Goal: Task Accomplishment & Management: Manage account settings

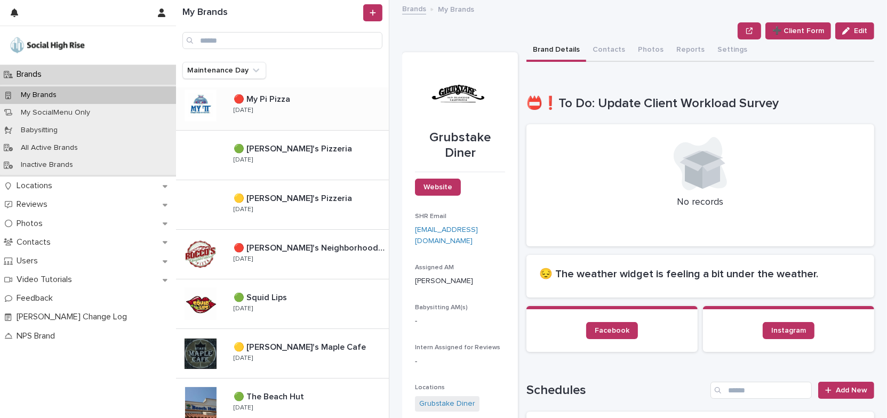
scroll to position [720, 0]
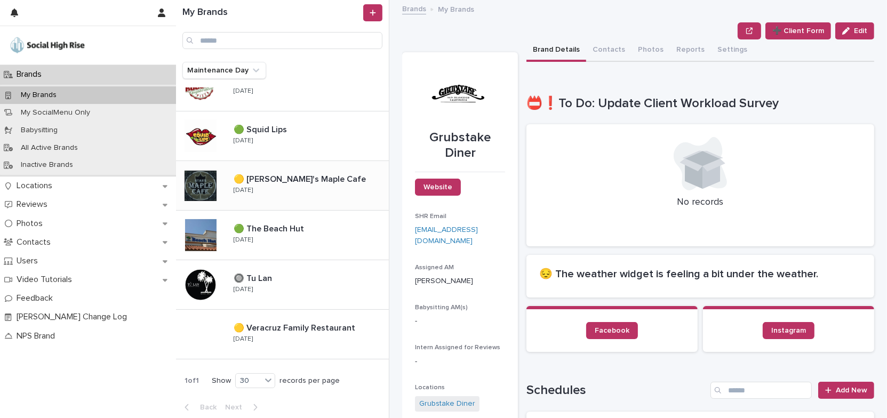
click at [294, 189] on div "🟡 [PERSON_NAME]'s Maple Cafe 🟡 [PERSON_NAME]'s Maple Cafe [DATE]" at bounding box center [307, 185] width 164 height 31
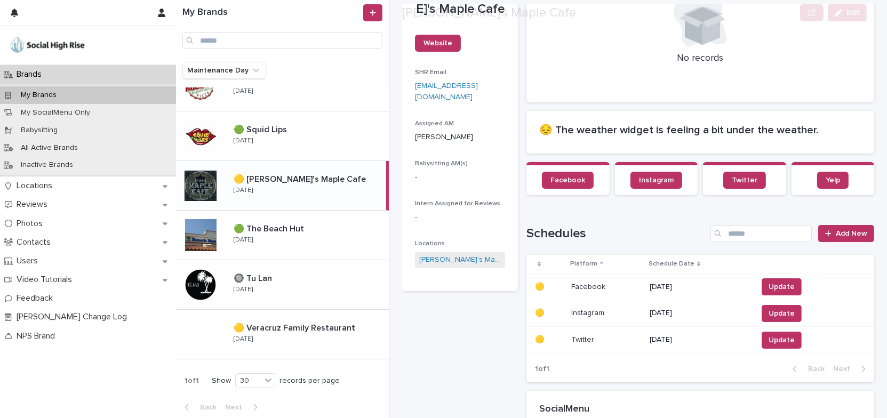
scroll to position [145, 0]
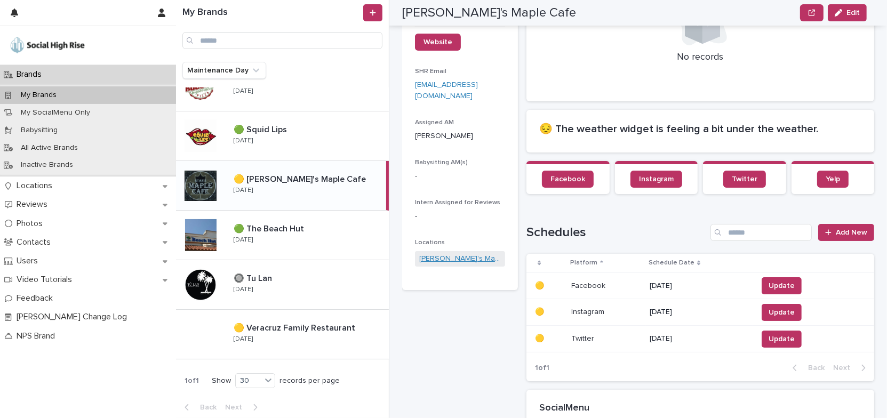
click at [459, 258] on link "[PERSON_NAME]'s Maple Cafe" at bounding box center [460, 258] width 82 height 11
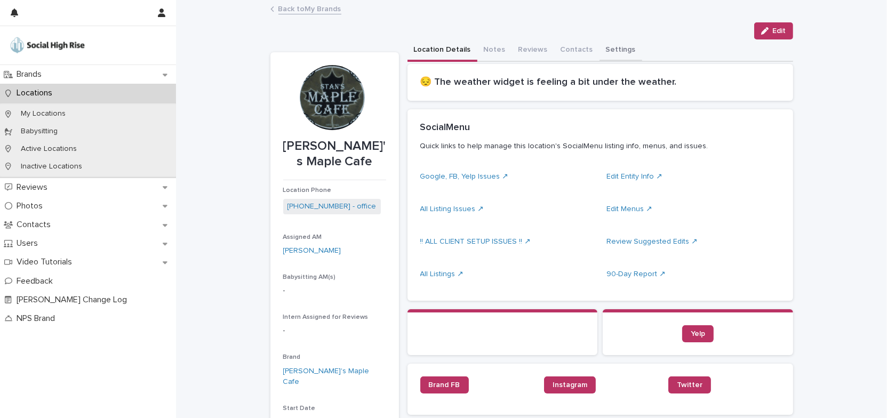
click at [614, 51] on button "Settings" at bounding box center [621, 50] width 43 height 22
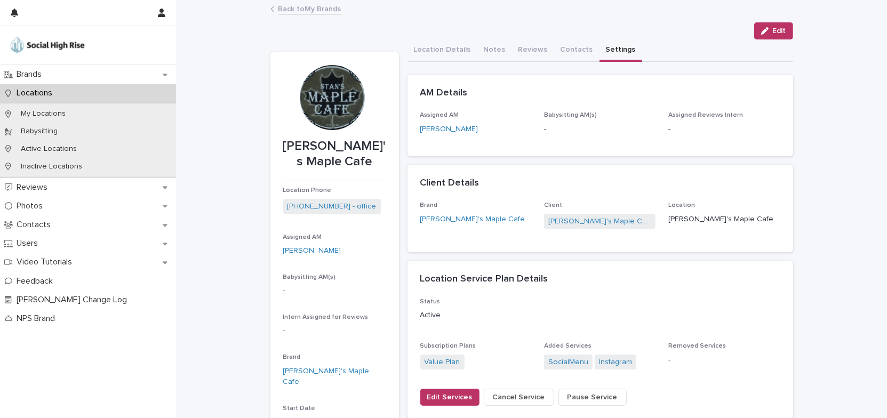
click at [324, 6] on link "Back to My Brands" at bounding box center [310, 8] width 63 height 12
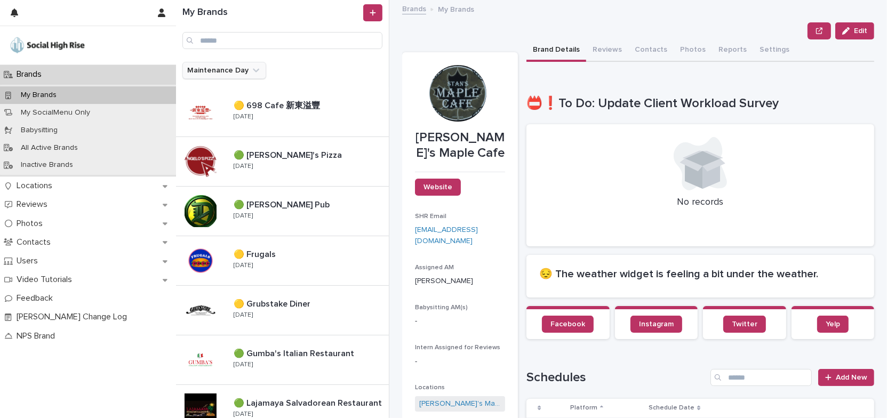
click at [252, 72] on icon "Maintenance Day" at bounding box center [256, 70] width 11 height 11
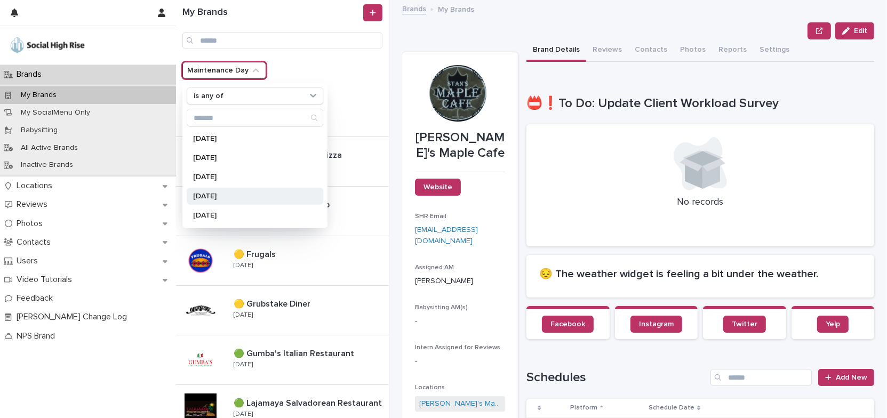
click at [233, 199] on p "[DATE]" at bounding box center [249, 196] width 113 height 7
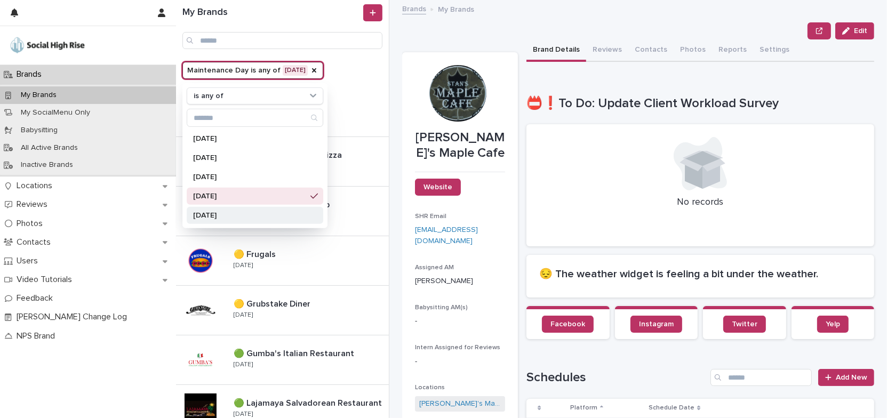
click at [235, 218] on p "[DATE]" at bounding box center [249, 215] width 113 height 7
click at [428, 38] on div "Edit" at bounding box center [638, 30] width 472 height 17
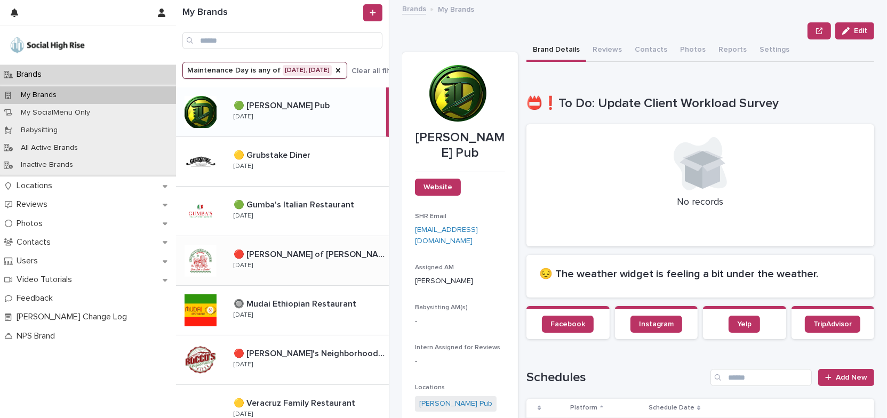
click at [306, 264] on div "🔴 [PERSON_NAME] of [PERSON_NAME] 🔴 [PERSON_NAME] of [PERSON_NAME] [DATE]" at bounding box center [307, 260] width 164 height 31
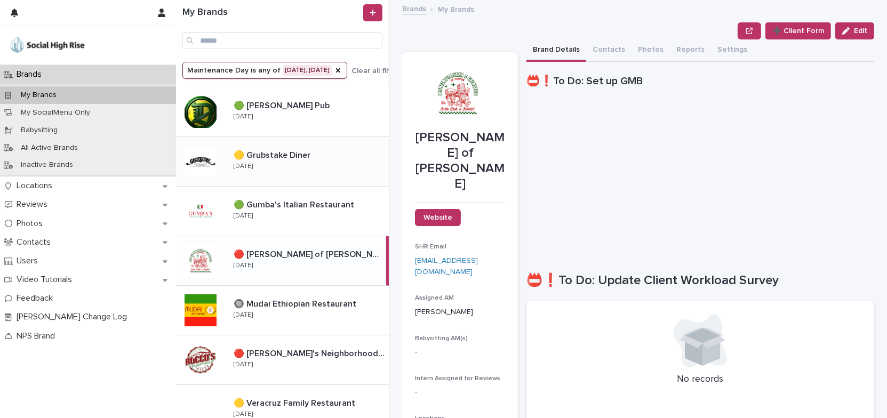
click at [327, 163] on div "🟡 Grubstake Diner 🟡 Grubstake Diner [DATE]" at bounding box center [307, 161] width 164 height 31
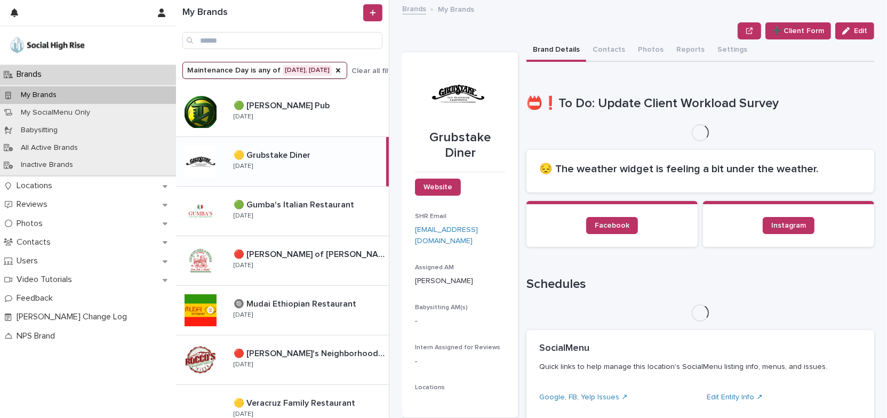
scroll to position [145, 0]
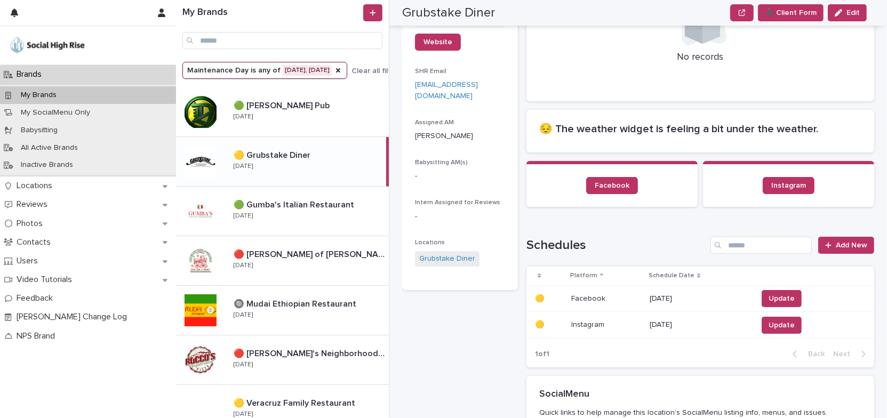
click at [685, 296] on p "[DATE]" at bounding box center [699, 299] width 99 height 9
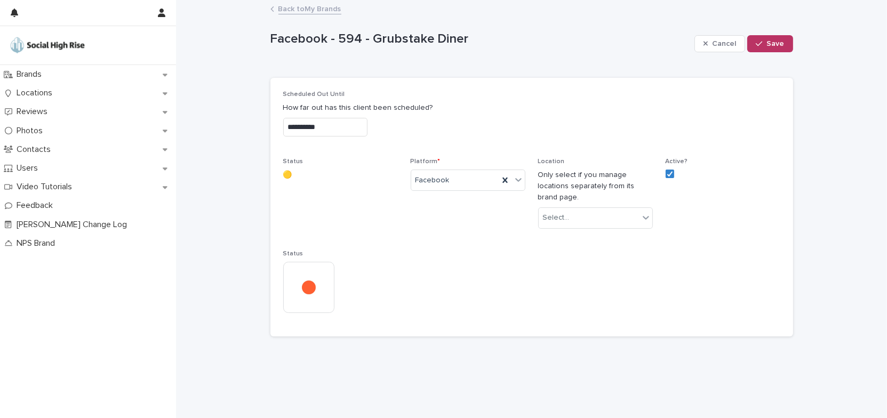
click at [368, 129] on input "**********" at bounding box center [325, 127] width 84 height 19
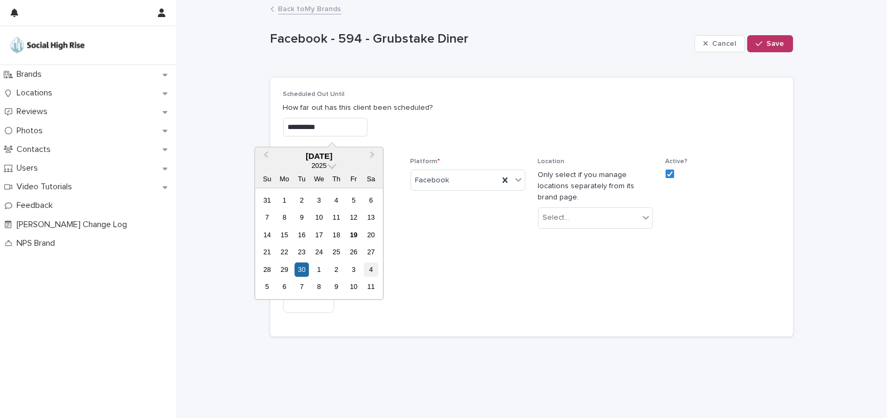
click at [371, 271] on div "4" at bounding box center [371, 270] width 14 height 14
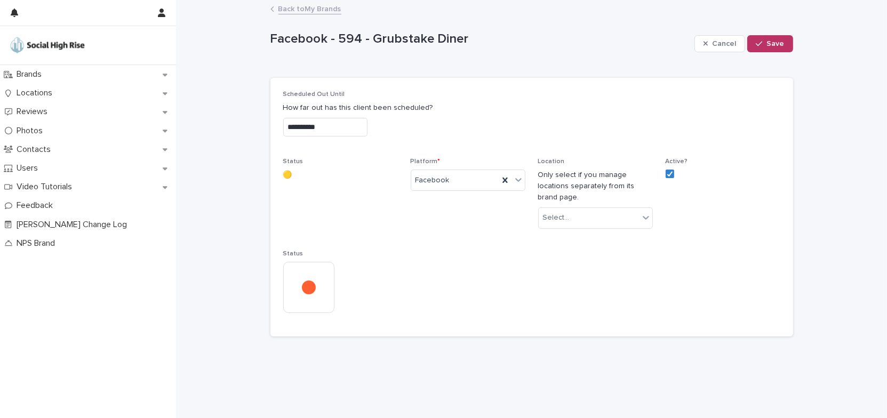
type input "**********"
click at [759, 46] on icon "button" at bounding box center [759, 43] width 6 height 7
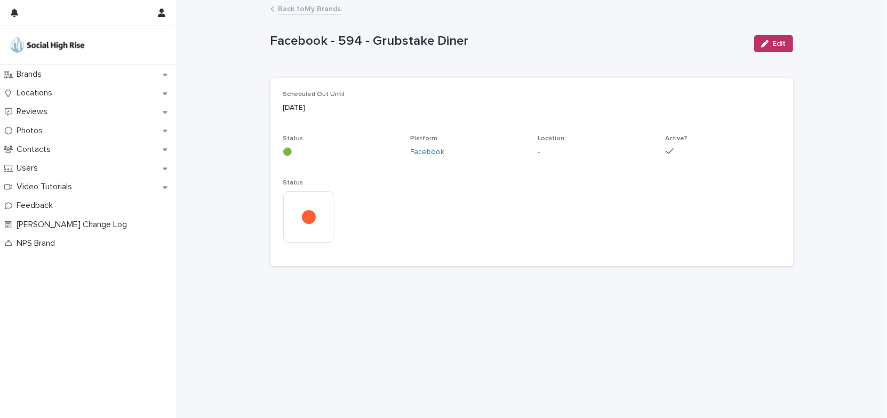
click at [338, 7] on link "Back to My Brands" at bounding box center [310, 8] width 63 height 12
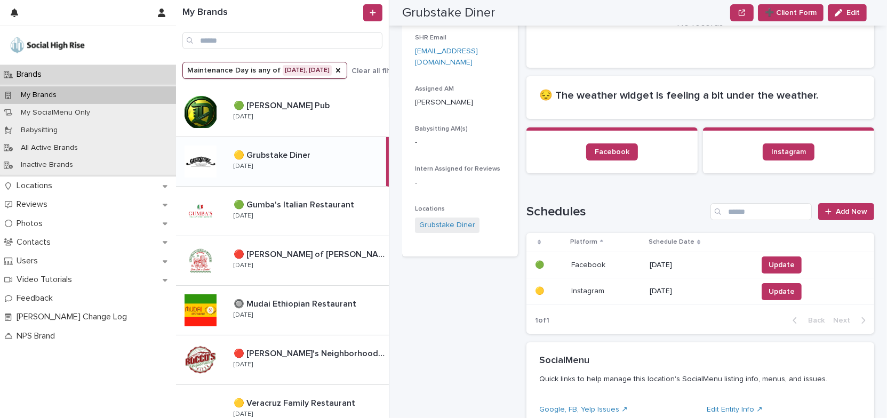
scroll to position [242, 0]
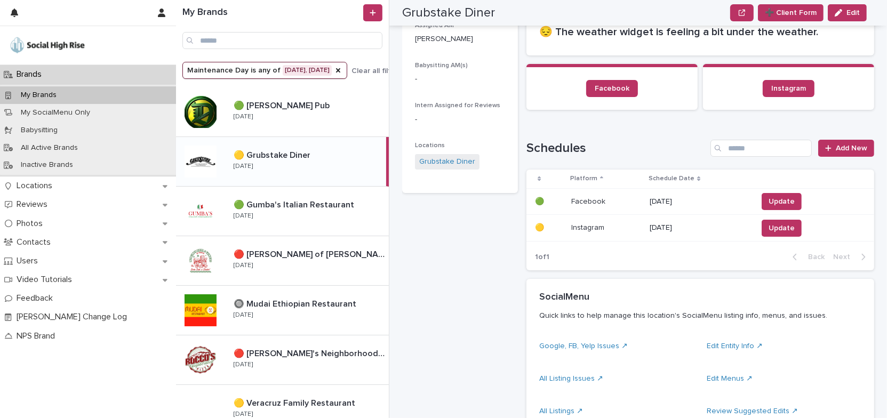
click at [669, 226] on p "[DATE]" at bounding box center [699, 228] width 99 height 9
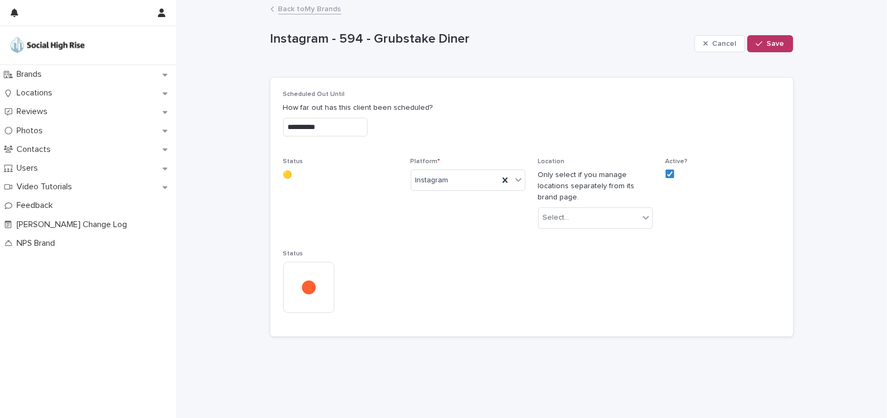
click at [357, 133] on input "**********" at bounding box center [325, 127] width 84 height 19
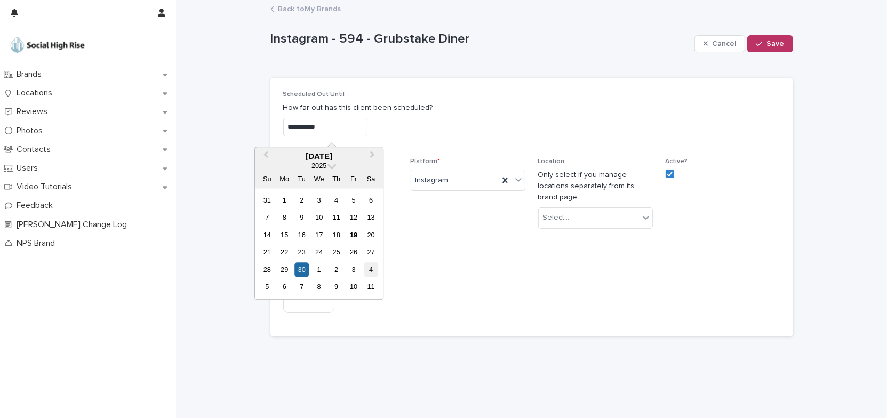
click at [369, 269] on div "4" at bounding box center [371, 270] width 14 height 14
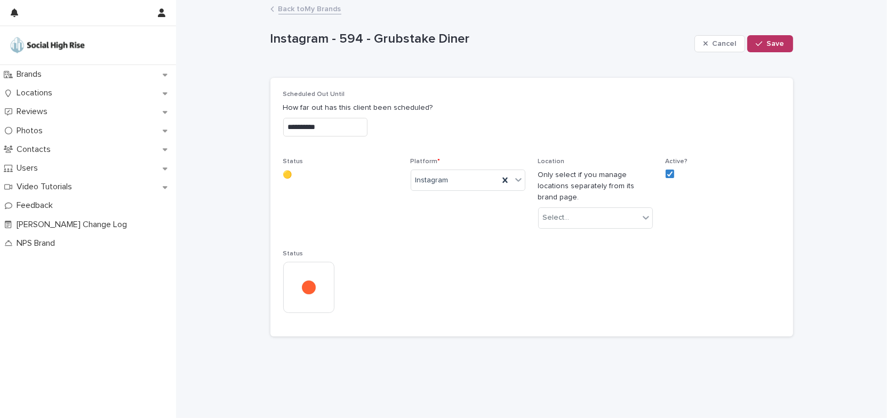
type input "**********"
click at [767, 40] on button "Save" at bounding box center [770, 43] width 45 height 17
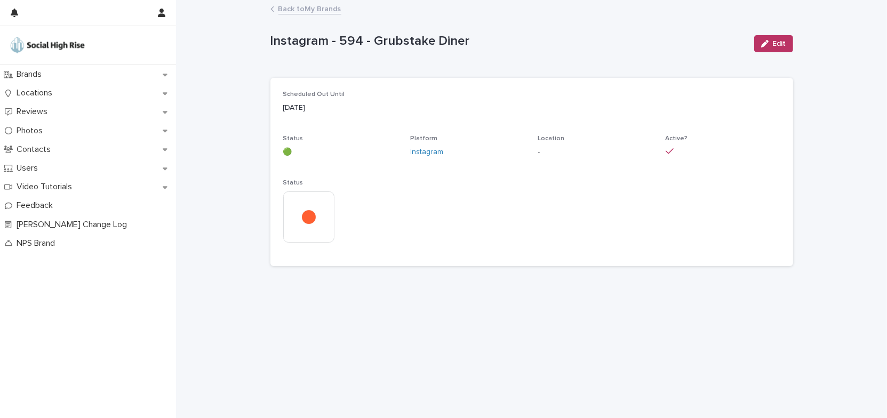
click at [333, 5] on link "Back to My Brands" at bounding box center [310, 8] width 63 height 12
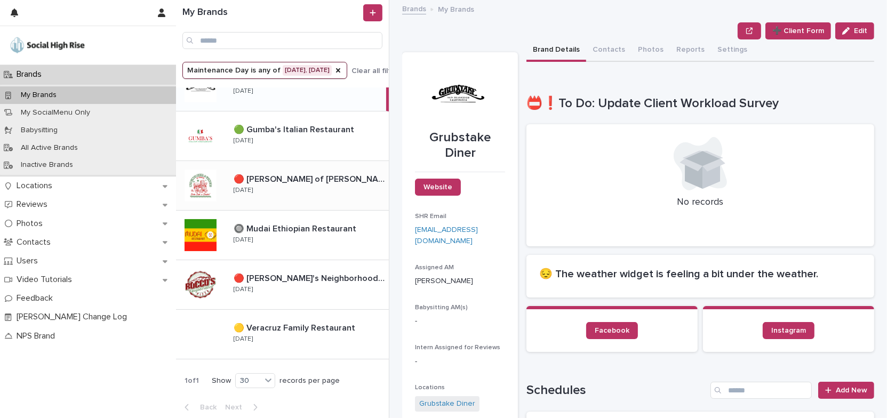
scroll to position [76, 0]
click at [333, 350] on div "🟡 Veracruz Family Restaurant 🟡 Veracruz Family Restaurant [DATE]" at bounding box center [282, 334] width 213 height 50
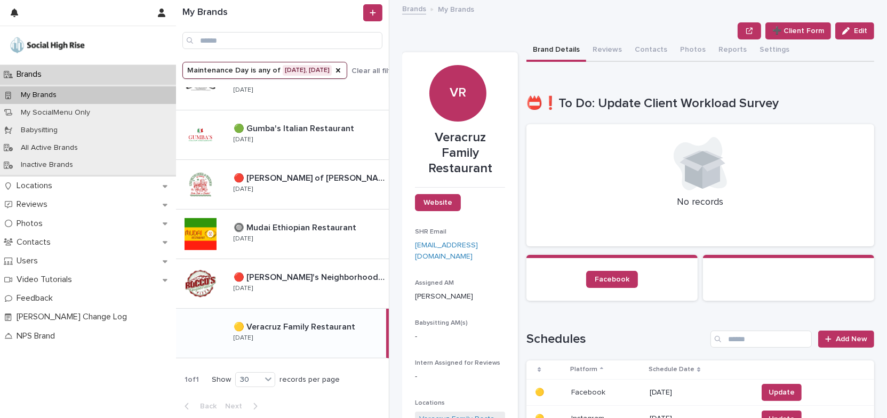
click at [520, 23] on div "➕ Client Form Edit" at bounding box center [638, 30] width 472 height 17
